Goal: Participate in discussion: Engage in conversation with other users on a specific topic

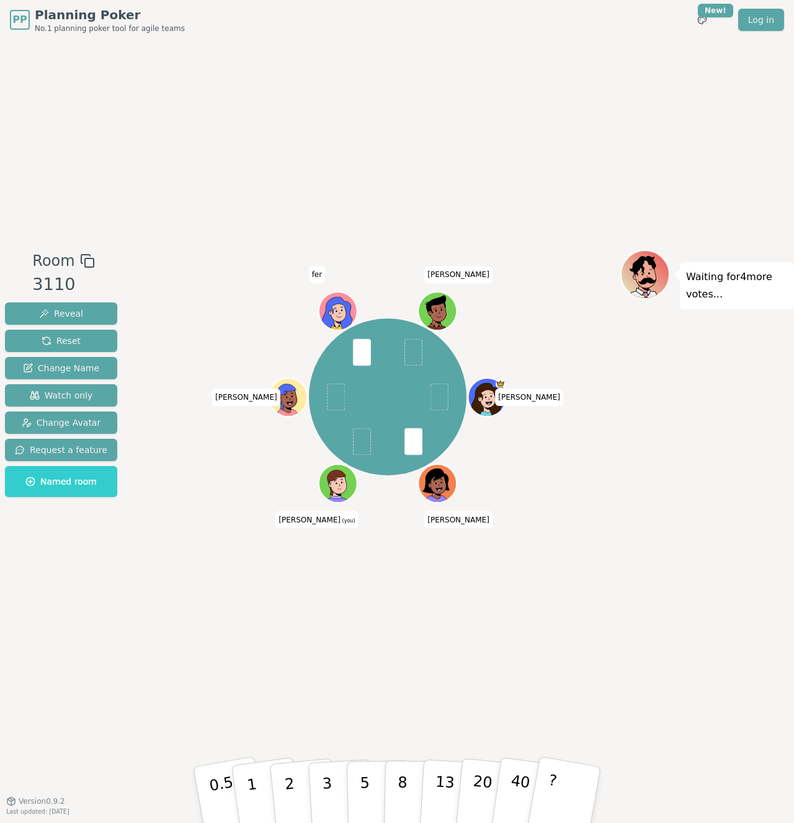
drag, startPoint x: 790, startPoint y: 454, endPoint x: 706, endPoint y: 452, distance: 84.4
click at [703, 453] on div "Waiting for 4 more votes..." at bounding box center [707, 420] width 174 height 341
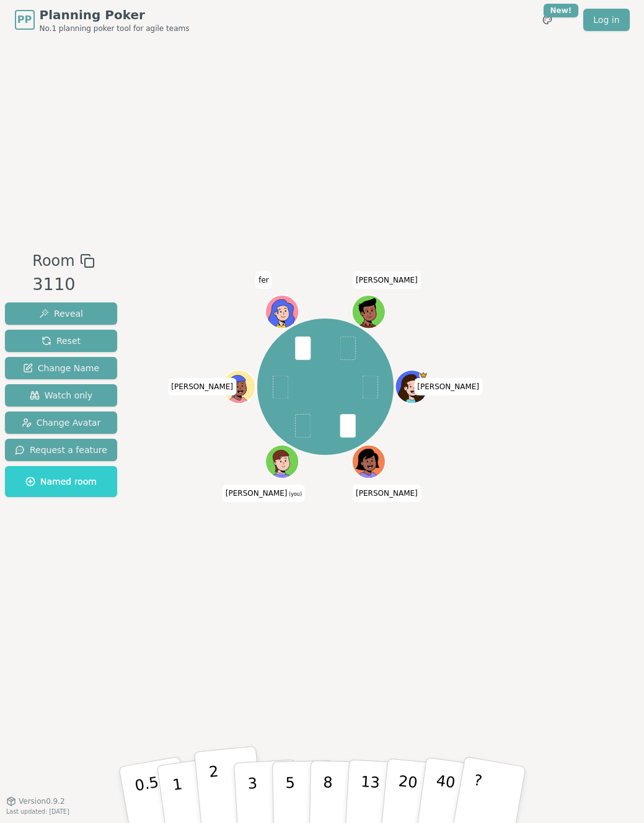
click at [217, 777] on p "2" at bounding box center [216, 797] width 16 height 68
click at [252, 776] on p "3" at bounding box center [253, 797] width 14 height 68
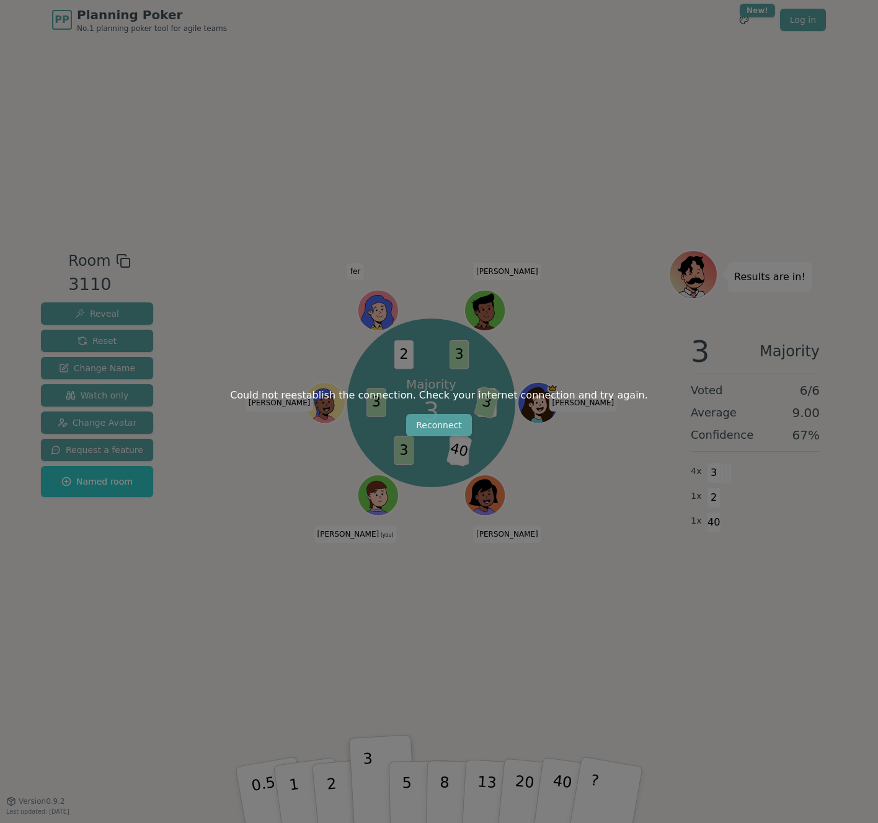
click at [451, 429] on button "Reconnect" at bounding box center [439, 425] width 66 height 22
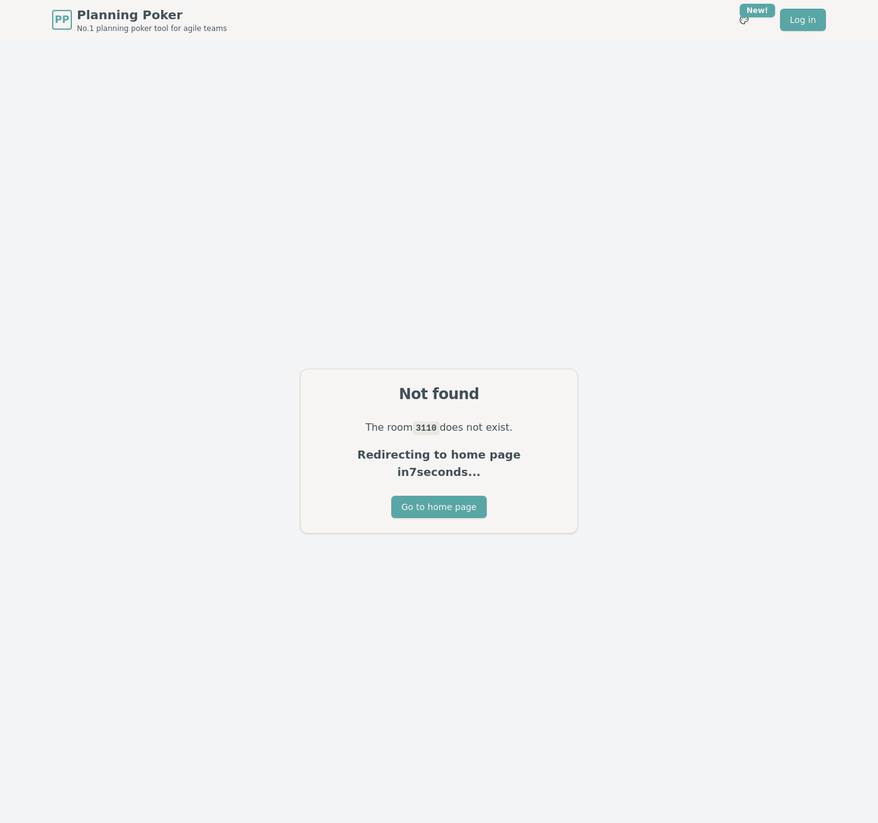
click at [464, 288] on div "Not found The room 3110 does not exist. Redirecting to home page in 7 seconds..…" at bounding box center [439, 451] width 878 height 823
drag, startPoint x: 629, startPoint y: 169, endPoint x: 676, endPoint y: 57, distance: 121.4
click at [630, 167] on div "Not found The room 3110 does not exist. Redirecting to home page in 9 seconds..…" at bounding box center [439, 451] width 878 height 823
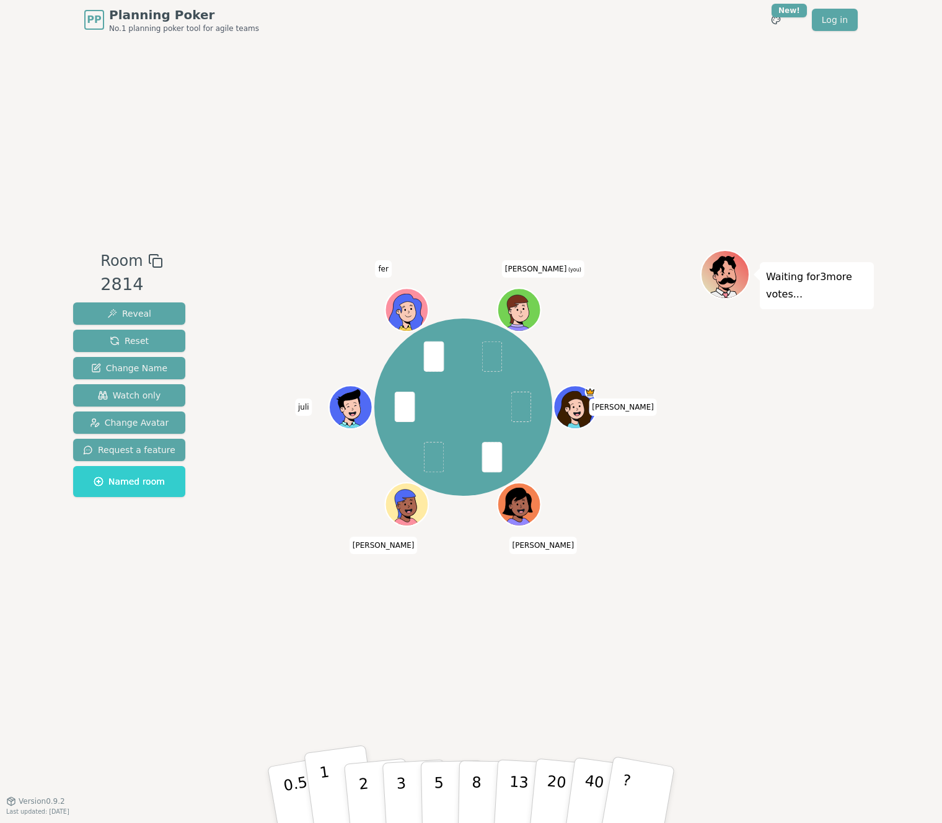
click at [330, 785] on button "1" at bounding box center [341, 795] width 74 height 100
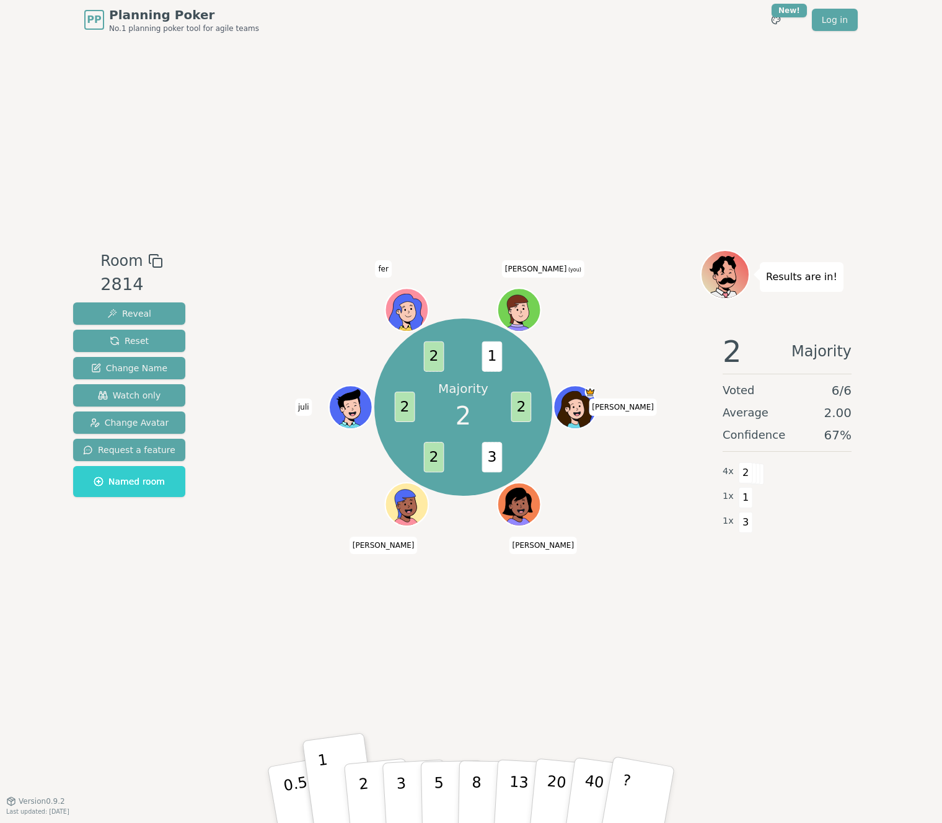
click at [532, 675] on div "Room 2814 Reveal Reset Change Name Watch only Change Avatar Request a feature N…" at bounding box center [471, 420] width 806 height 761
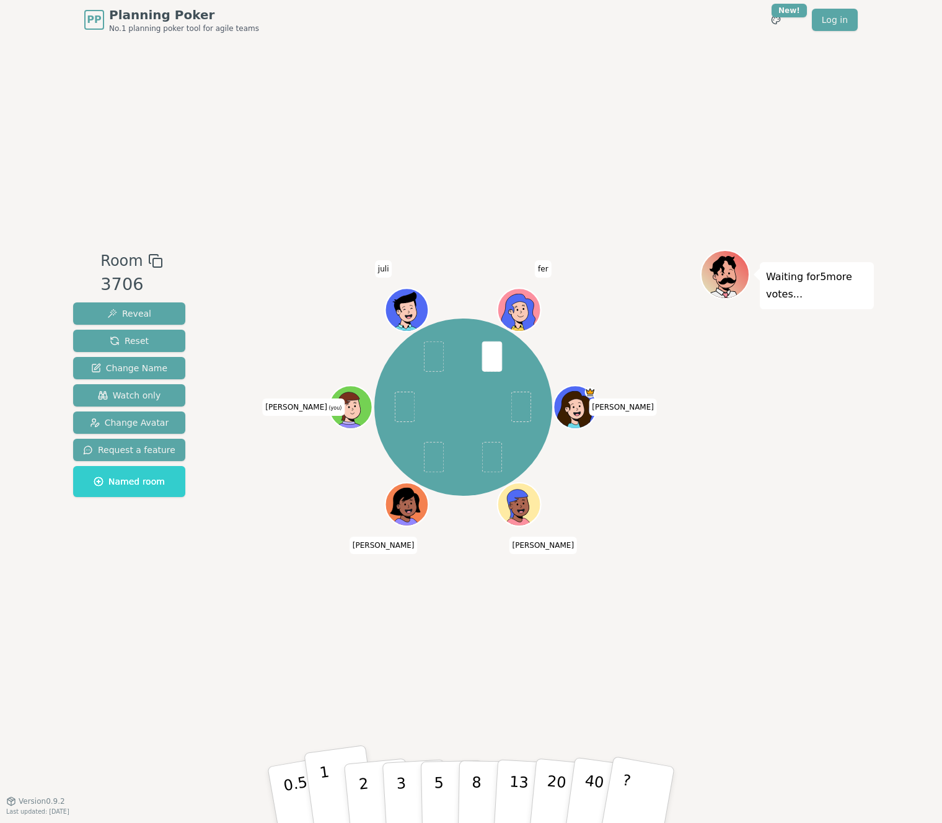
click at [325, 779] on p "1" at bounding box center [328, 797] width 19 height 68
